Goal: Transaction & Acquisition: Book appointment/travel/reservation

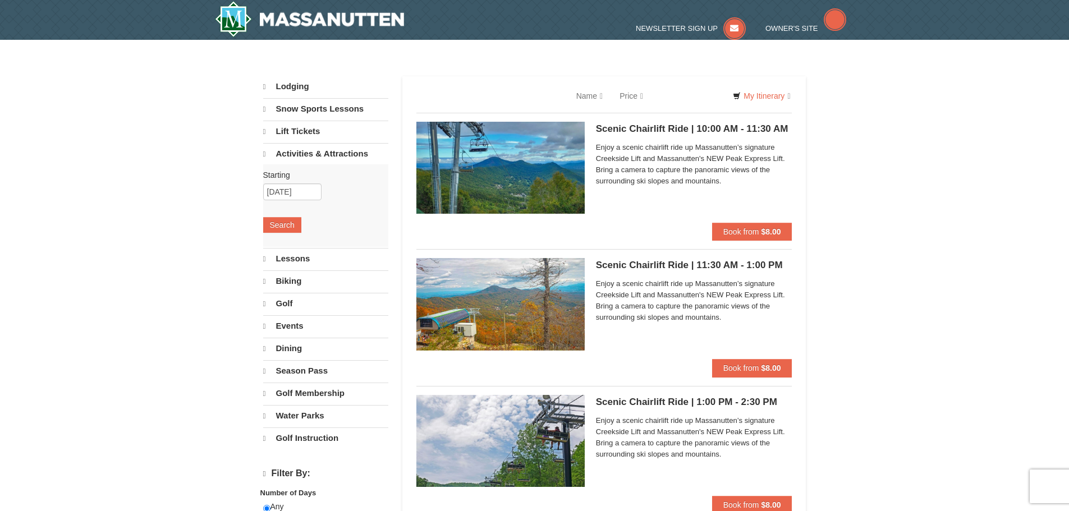
select select "10"
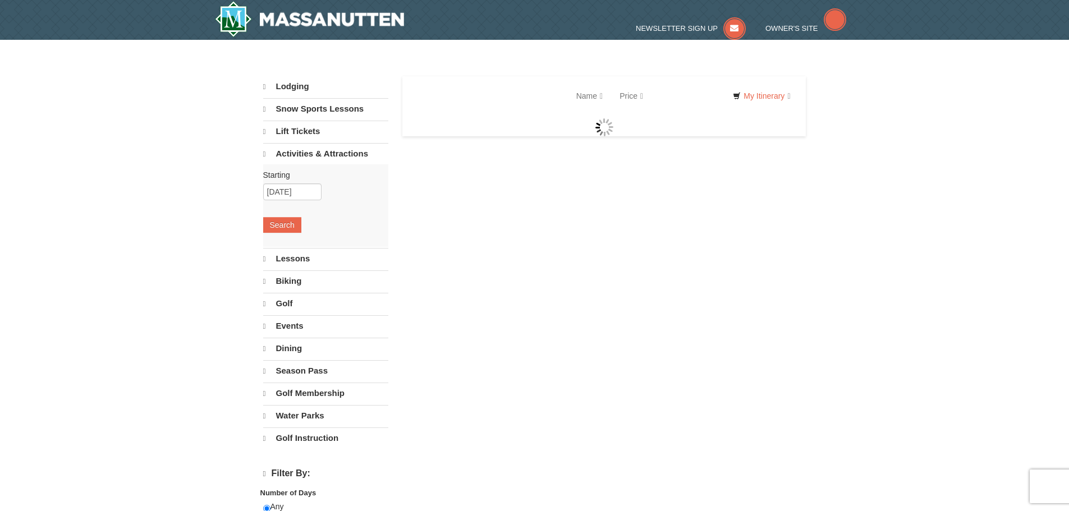
select select "10"
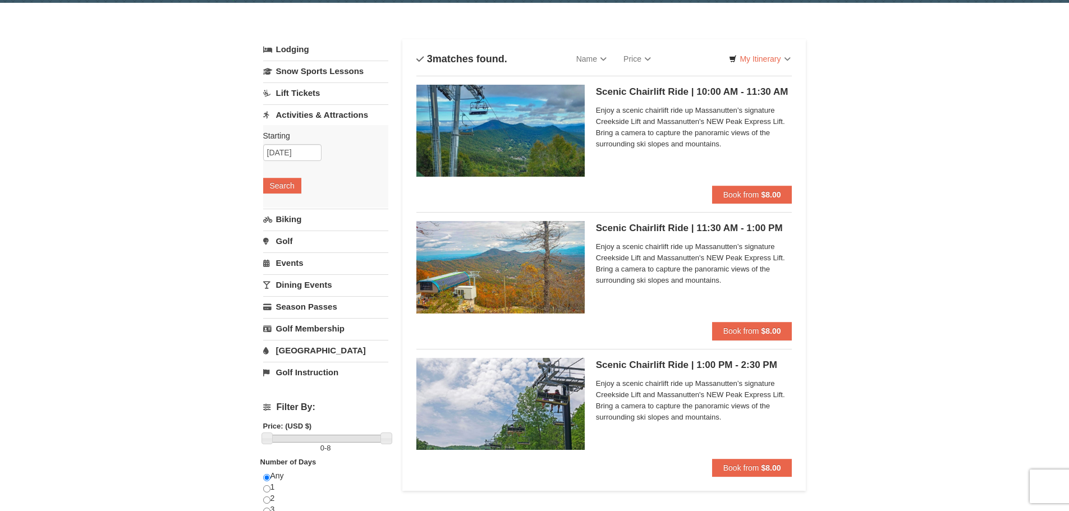
scroll to position [56, 0]
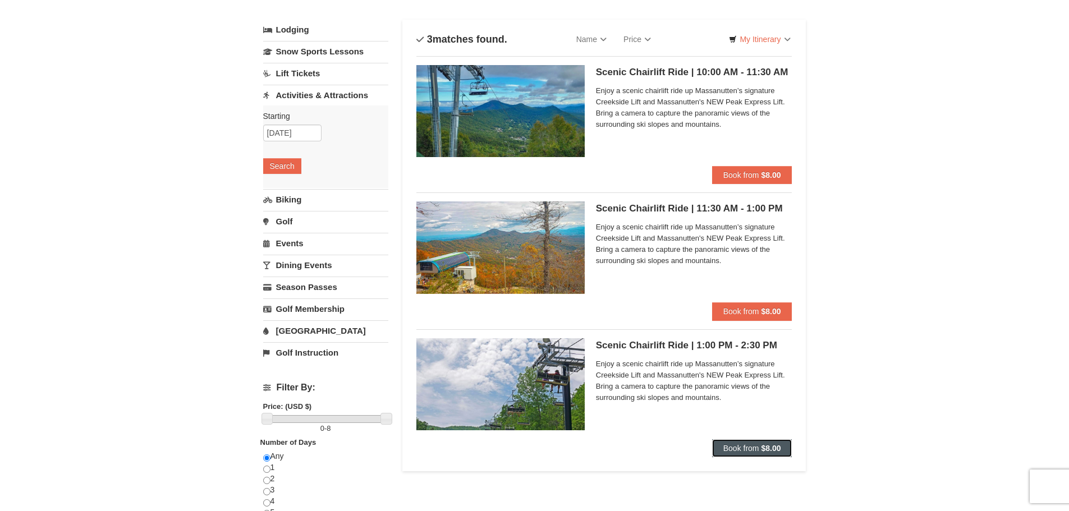
click at [748, 442] on button "Book from $8.00" at bounding box center [752, 448] width 80 height 18
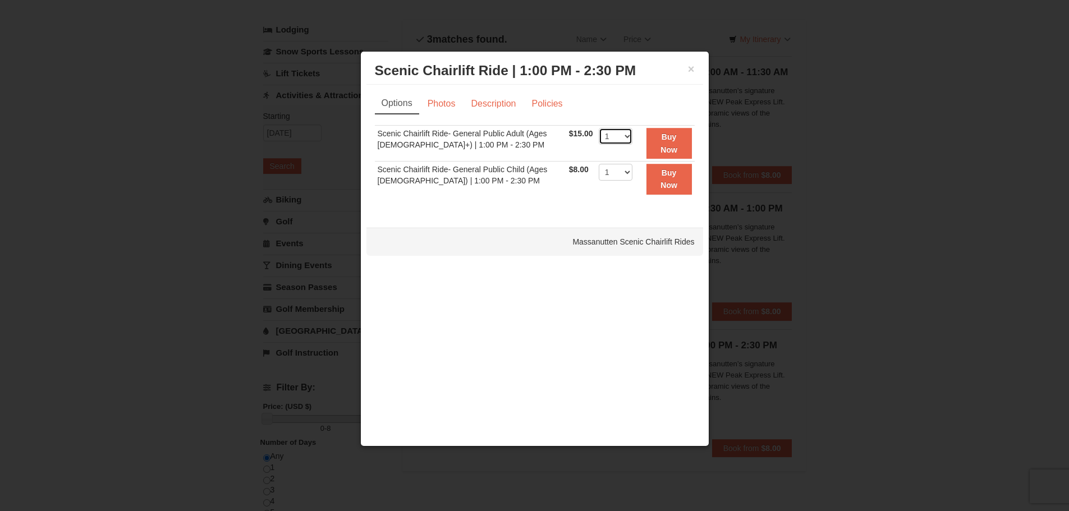
click at [625, 136] on select "1 2 3 4 5 6 7 8 9 10 11 12 13 14 15 16 17 18 19 20 21 22" at bounding box center [616, 136] width 34 height 17
select select "3"
click at [599, 128] on select "1 2 3 4 5 6 7 8 9 10 11 12 13 14 15 16 17 18 19 20 21 22" at bounding box center [616, 136] width 34 height 17
click at [677, 143] on button "Buy Now" at bounding box center [668, 143] width 45 height 31
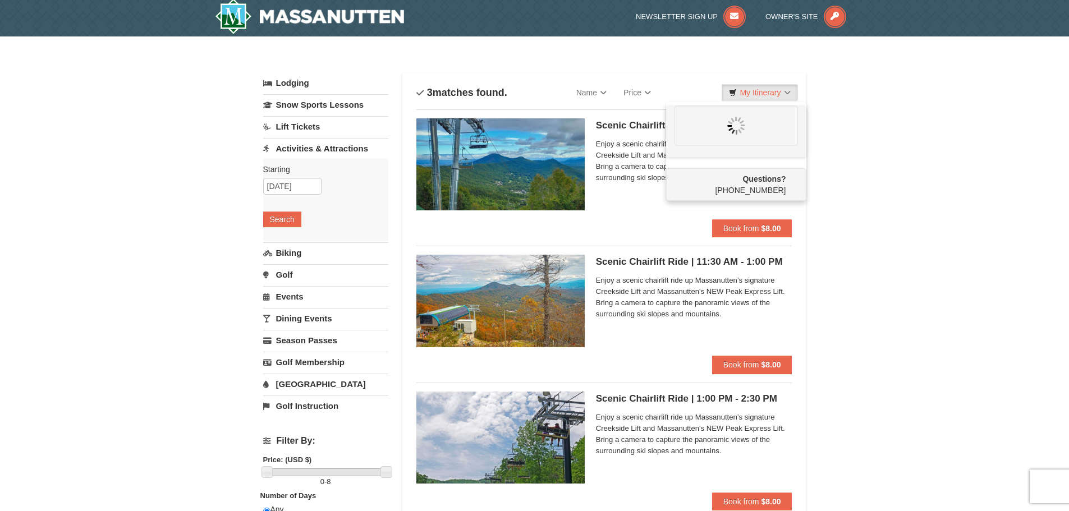
scroll to position [3, 0]
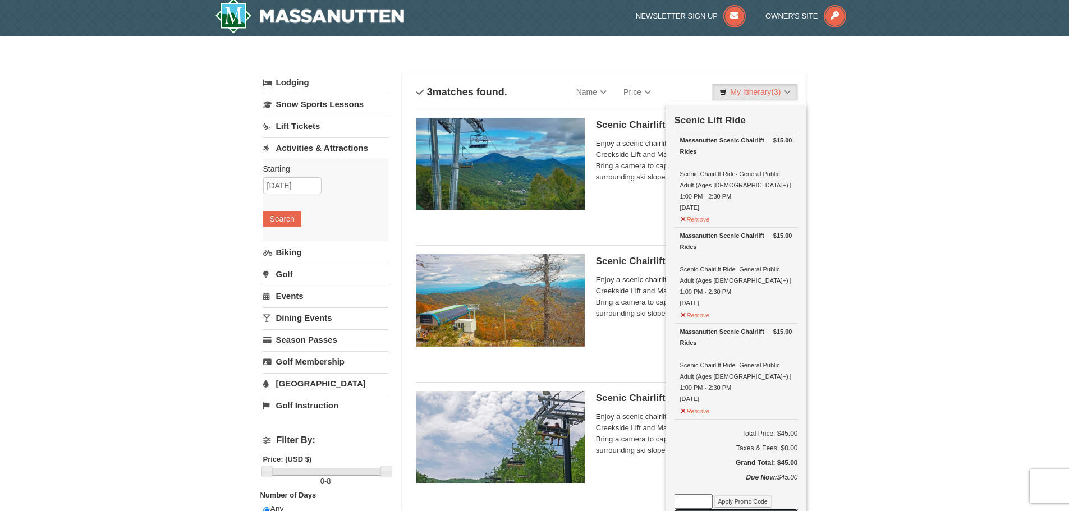
click at [760, 509] on button "Check Out Now" at bounding box center [735, 518] width 123 height 18
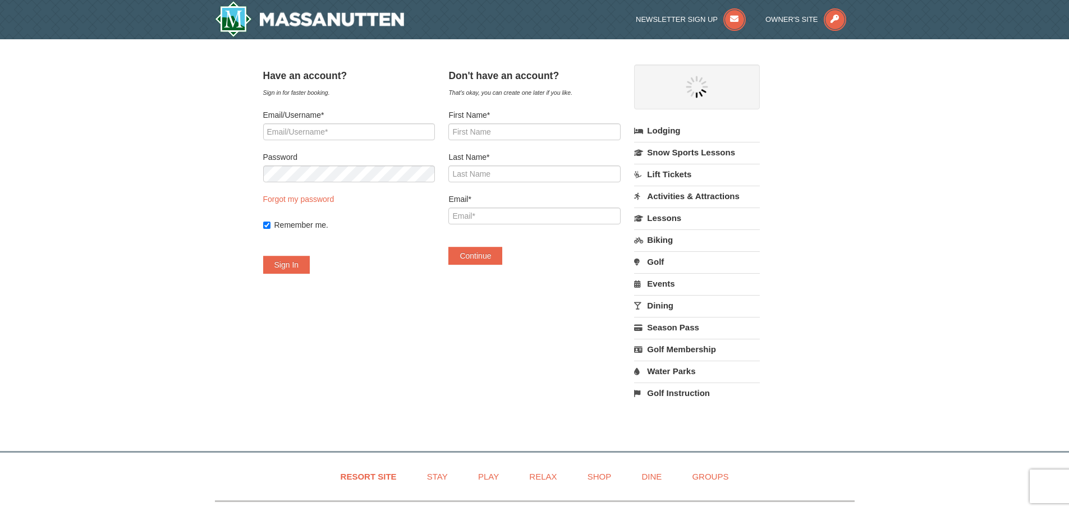
select select "10"
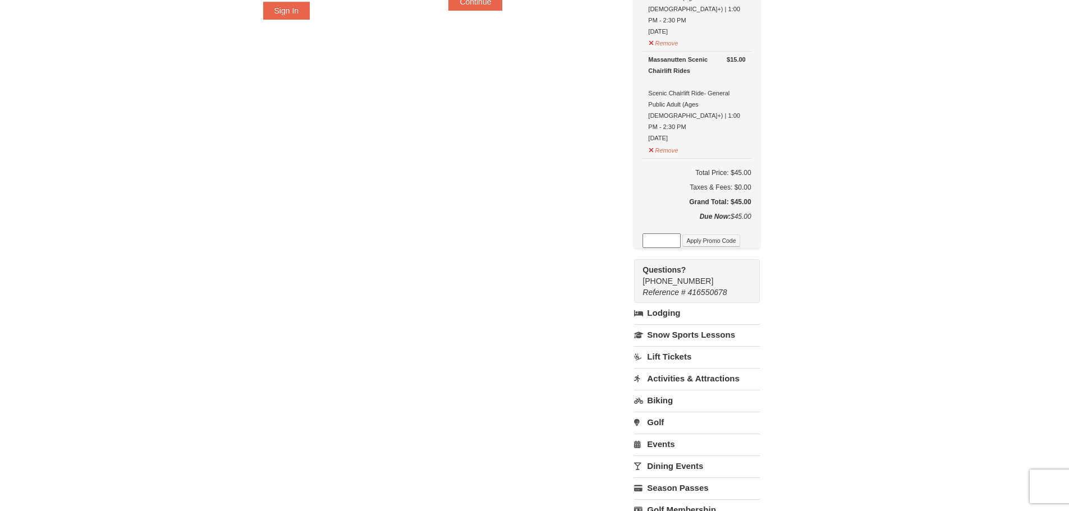
scroll to position [281, 0]
